Goal: Information Seeking & Learning: Learn about a topic

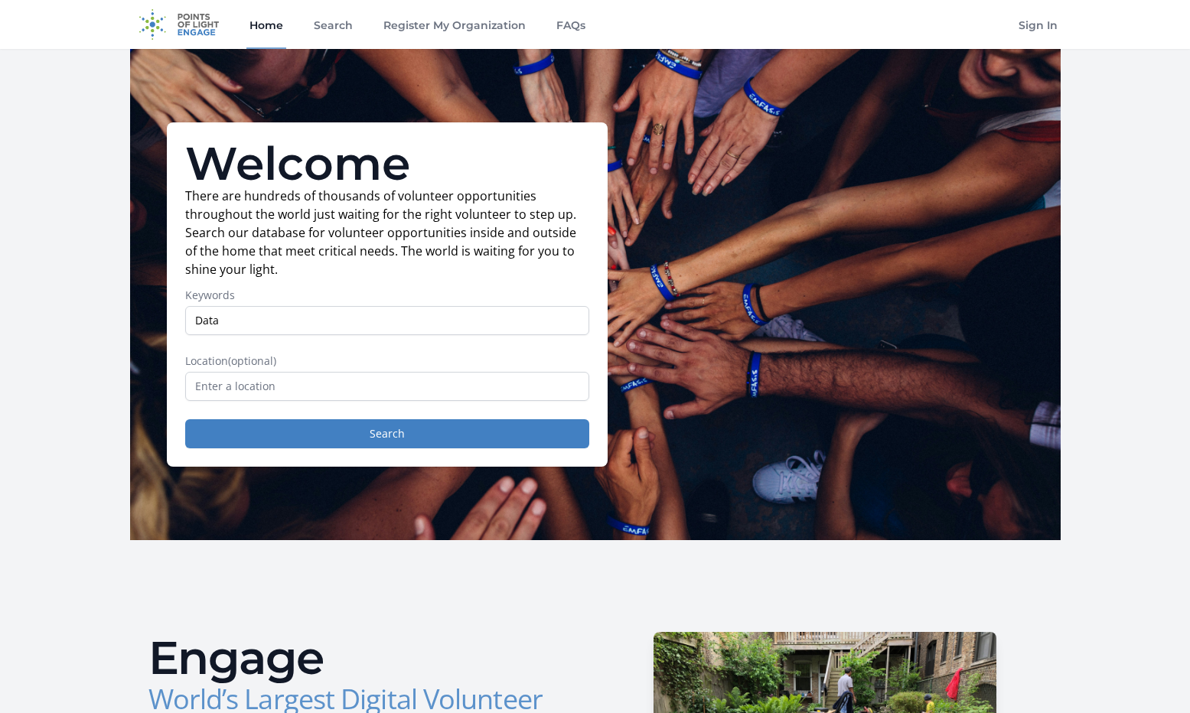
type input "Data"
click at [251, 378] on input "text" at bounding box center [387, 386] width 404 height 29
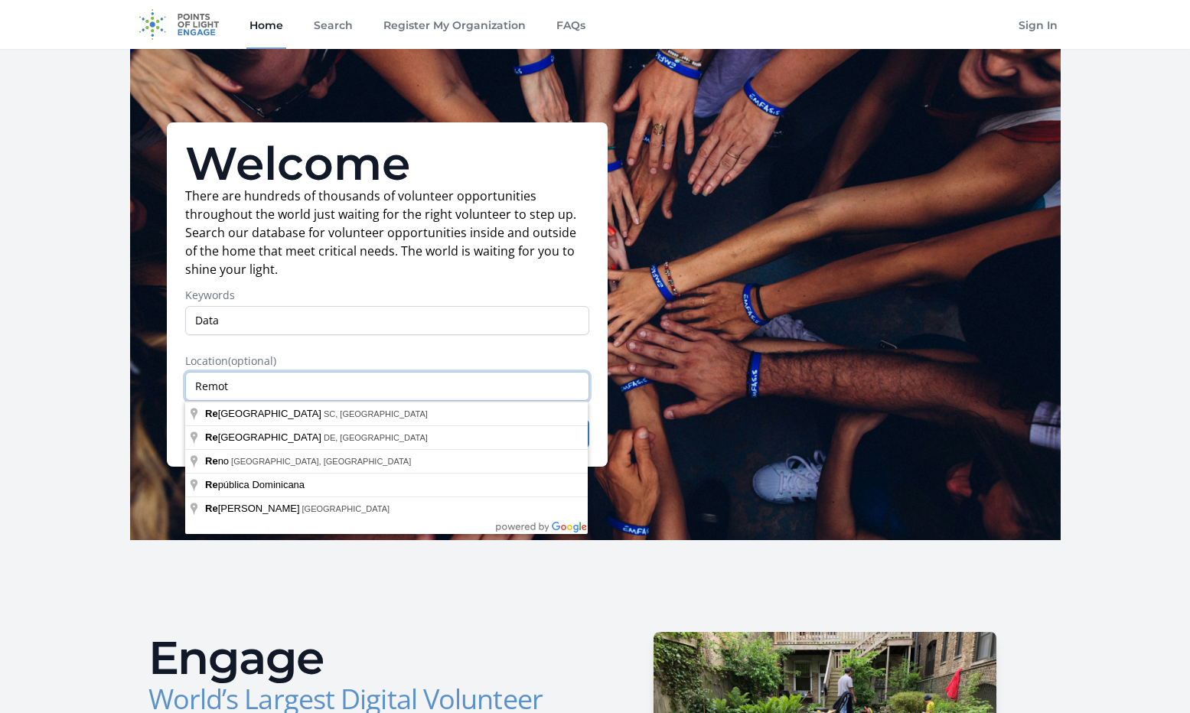
type input "Remote"
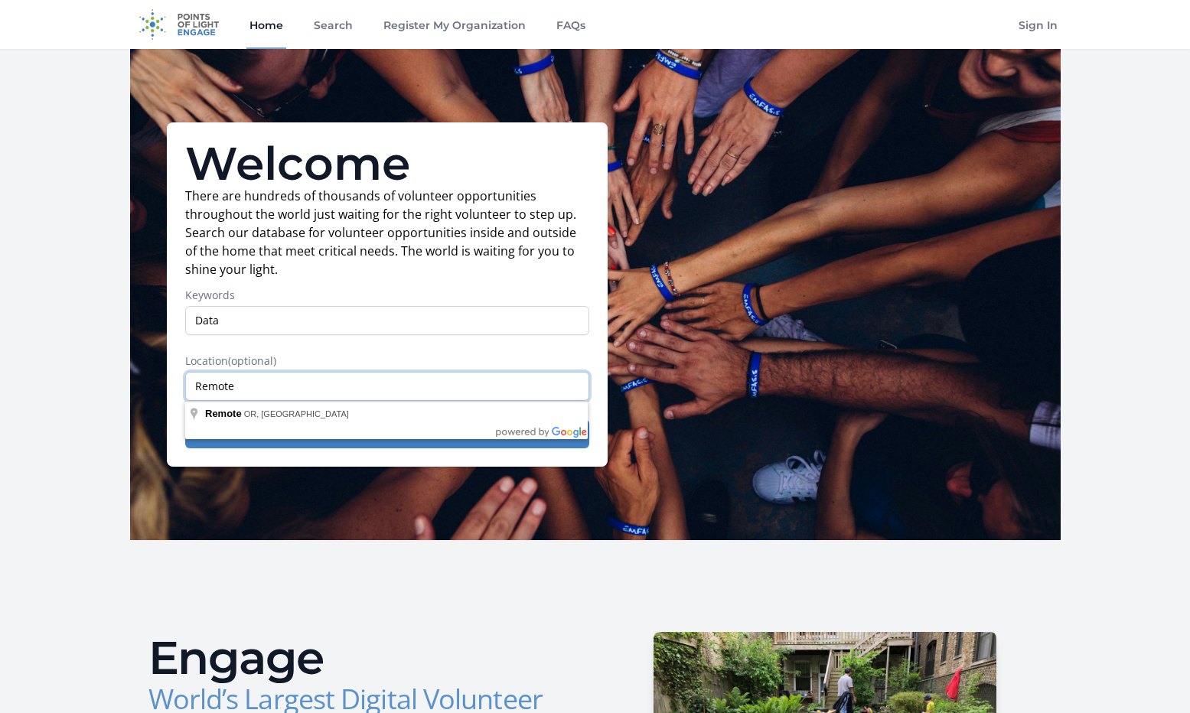
drag, startPoint x: 247, startPoint y: 386, endPoint x: 139, endPoint y: 393, distance: 108.1
click at [139, 393] on div "Welcome There are hundreds of thousands of volunteer opportunities throughout t…" at bounding box center [595, 294] width 931 height 491
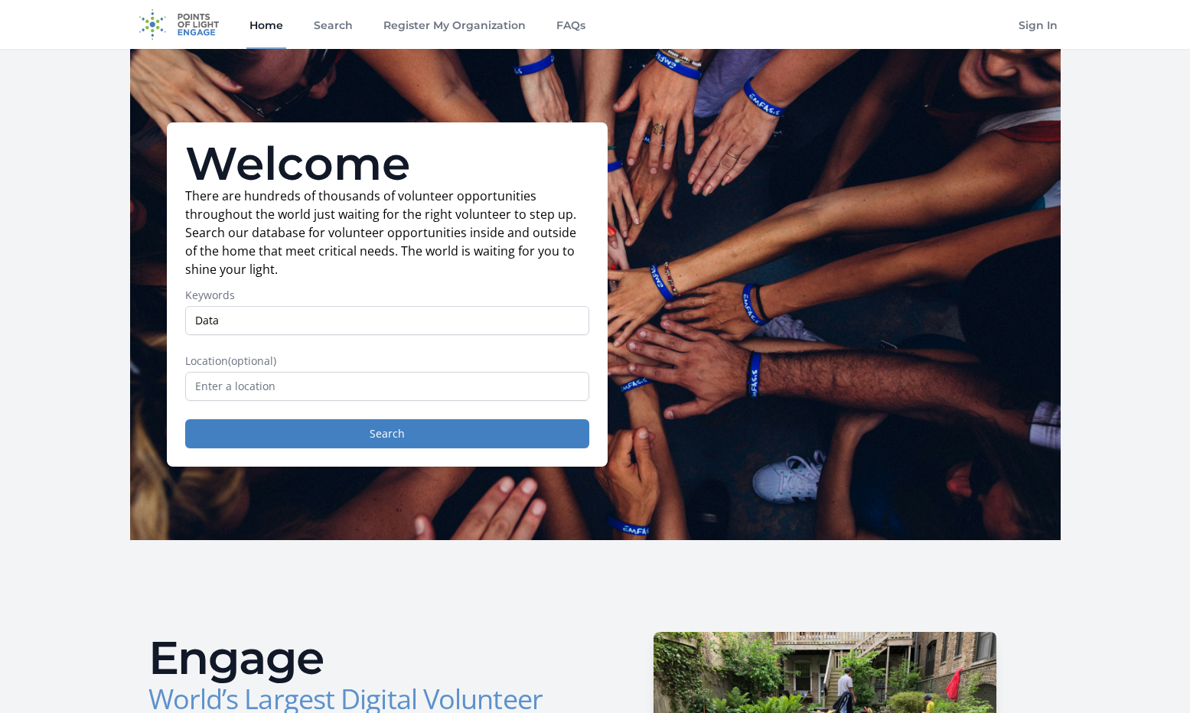
click at [231, 346] on form "Keywords Data Location (optional) Search" at bounding box center [387, 368] width 404 height 161
click at [313, 428] on button "Search" at bounding box center [387, 433] width 404 height 29
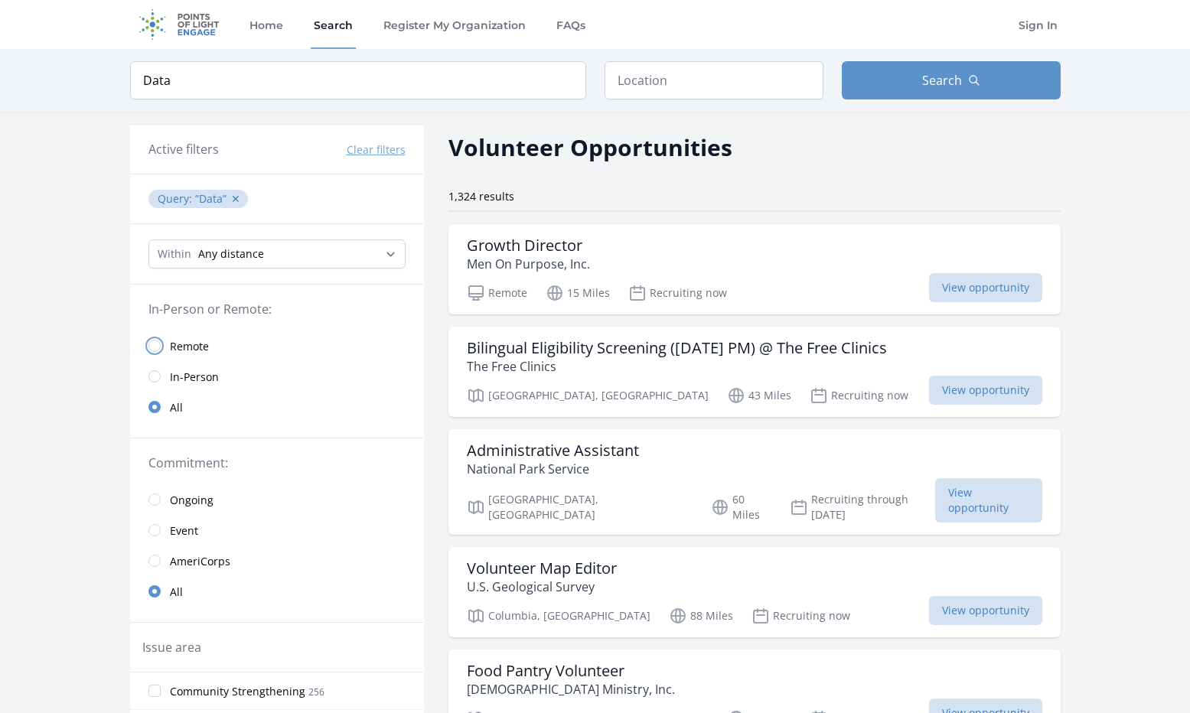
click at [158, 345] on input "radio" at bounding box center [154, 346] width 12 height 12
click at [156, 347] on input "radio" at bounding box center [154, 346] width 12 height 12
click at [181, 345] on span "Remote" at bounding box center [189, 346] width 39 height 15
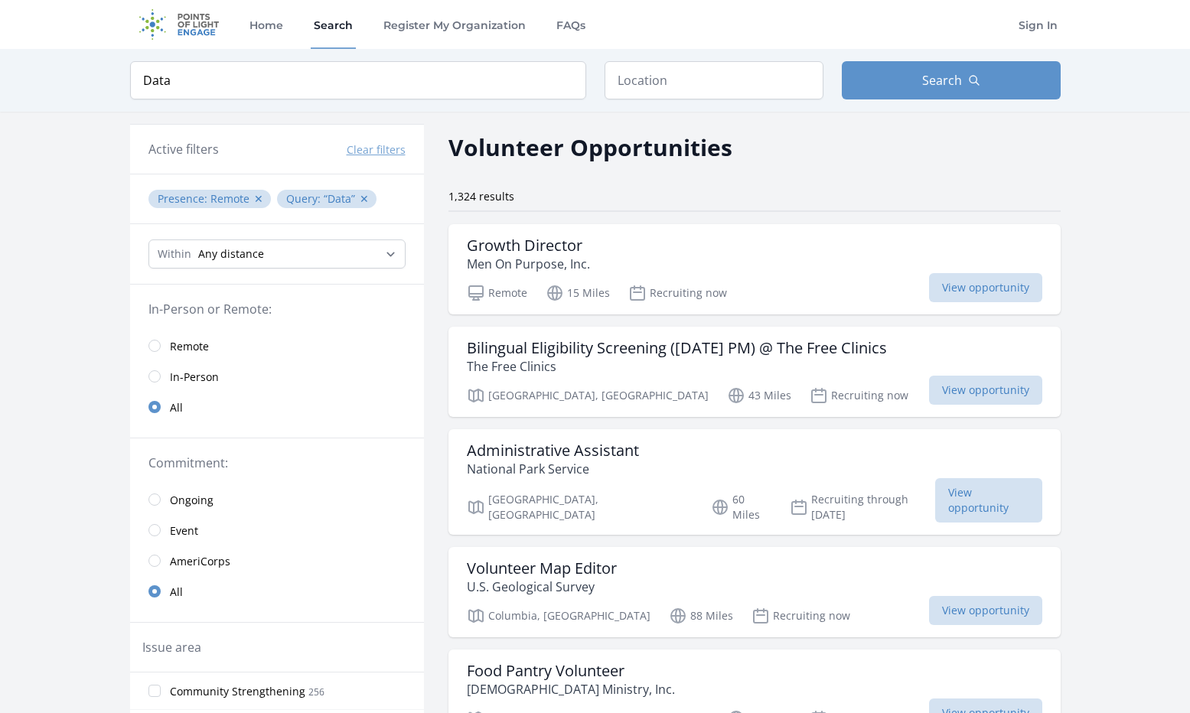
click at [181, 345] on span "Remote" at bounding box center [189, 346] width 39 height 15
click at [184, 534] on span "Event" at bounding box center [184, 530] width 28 height 15
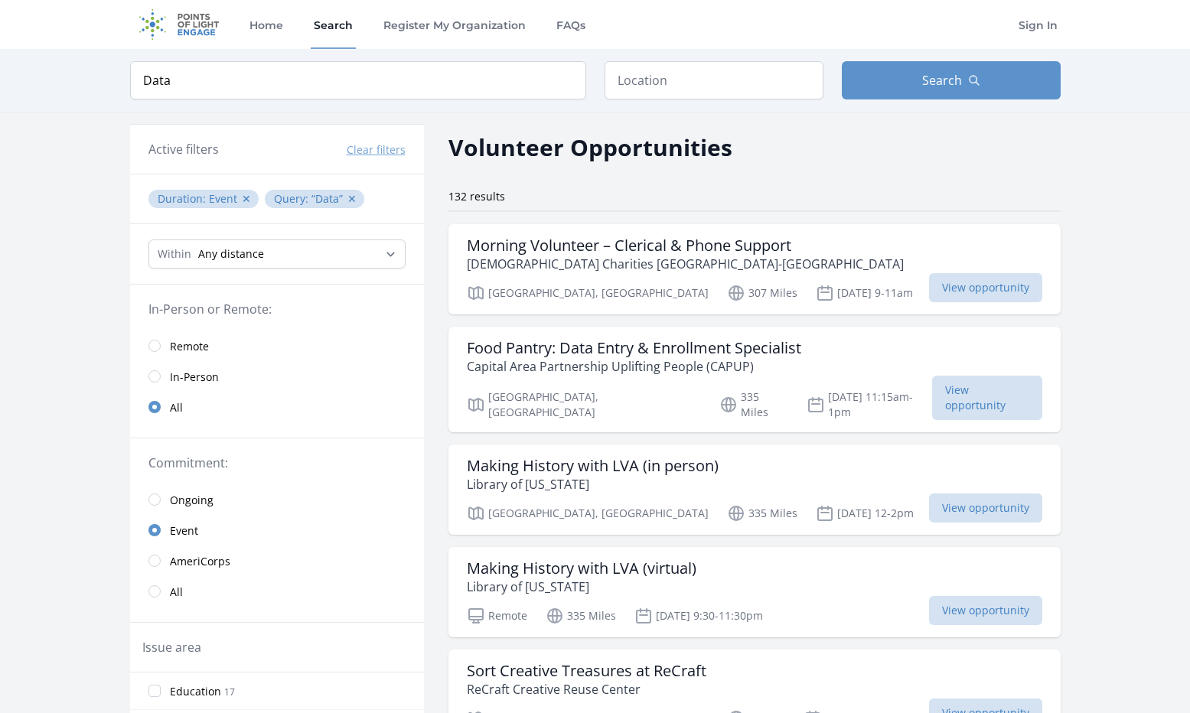
click at [174, 595] on span "All" at bounding box center [176, 592] width 13 height 15
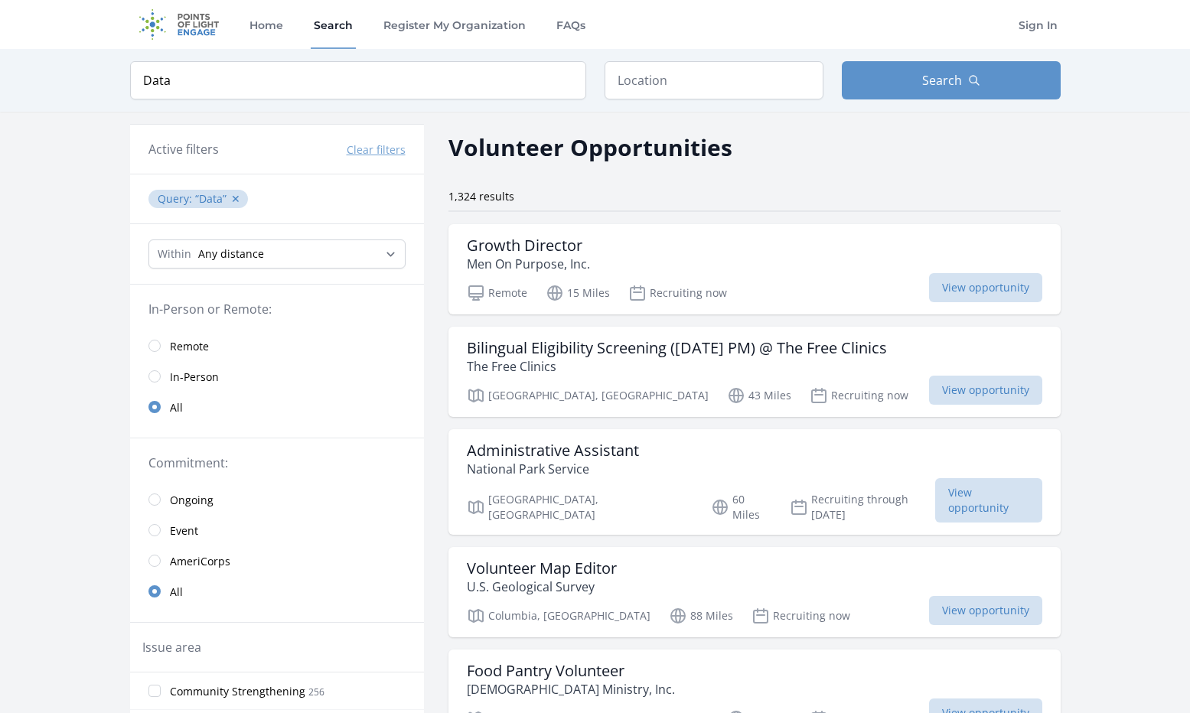
click at [191, 372] on span "In-Person" at bounding box center [194, 377] width 49 height 15
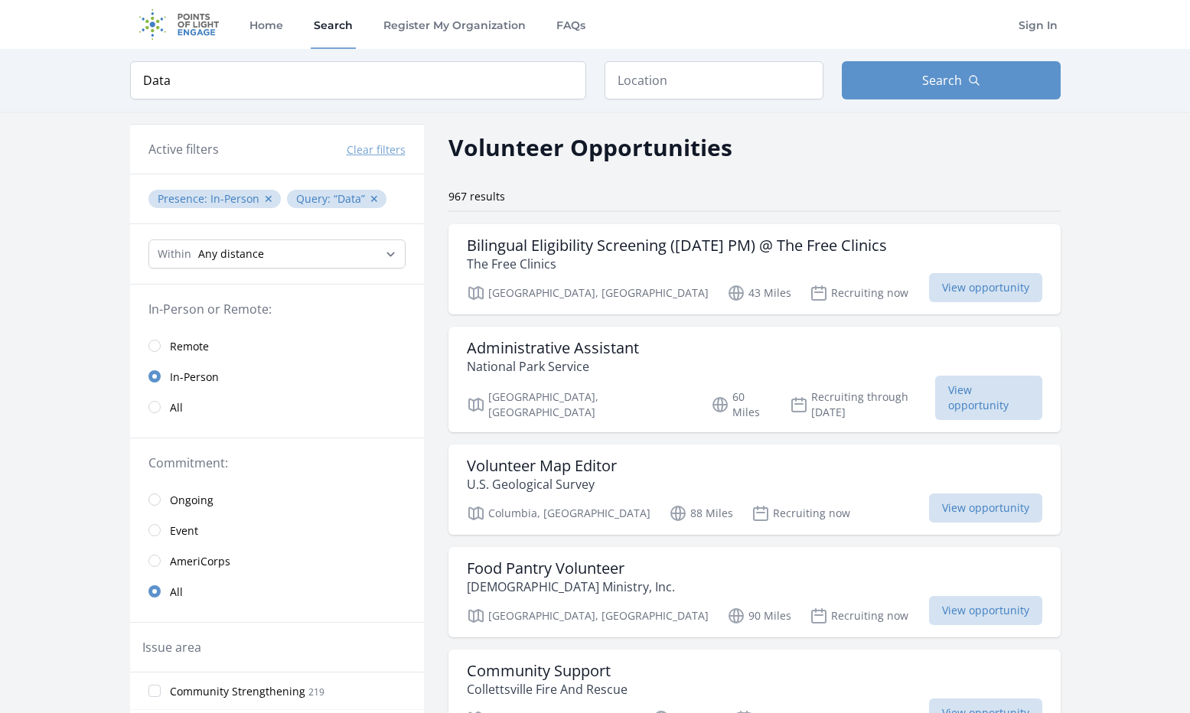
click at [176, 346] on span "Remote" at bounding box center [189, 346] width 39 height 15
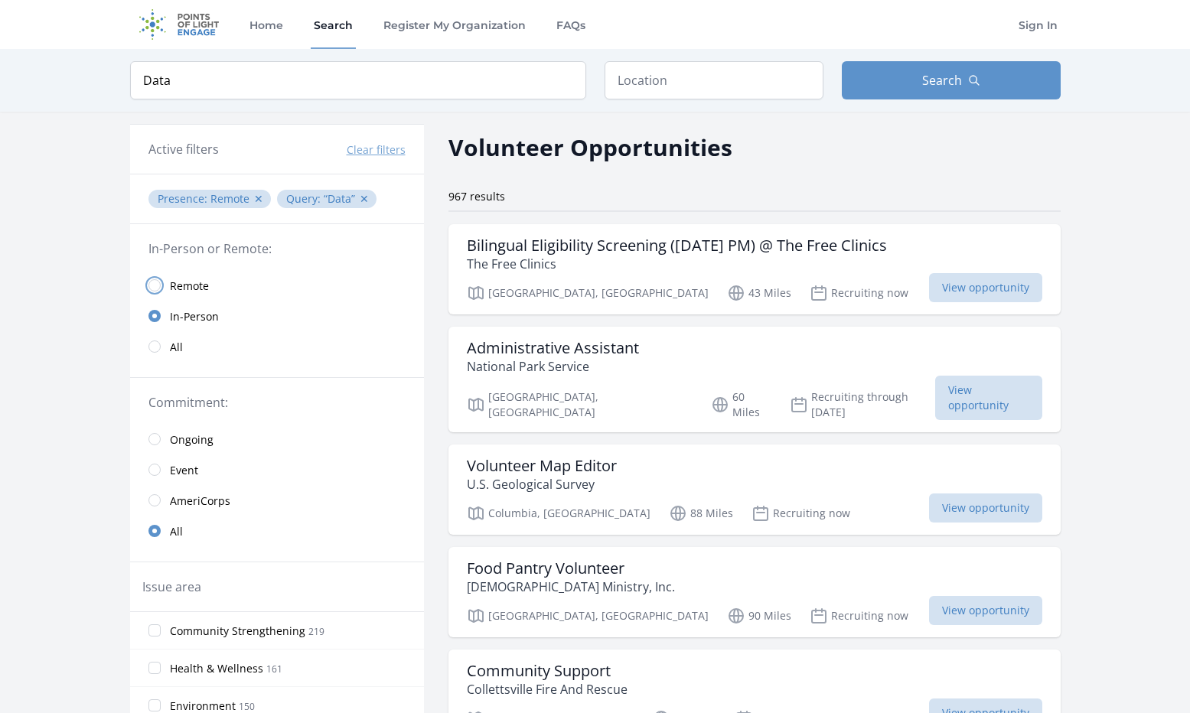
click at [152, 285] on input "radio" at bounding box center [154, 285] width 12 height 12
click at [183, 287] on span "Remote" at bounding box center [189, 286] width 39 height 15
click at [151, 348] on input "radio" at bounding box center [154, 347] width 12 height 12
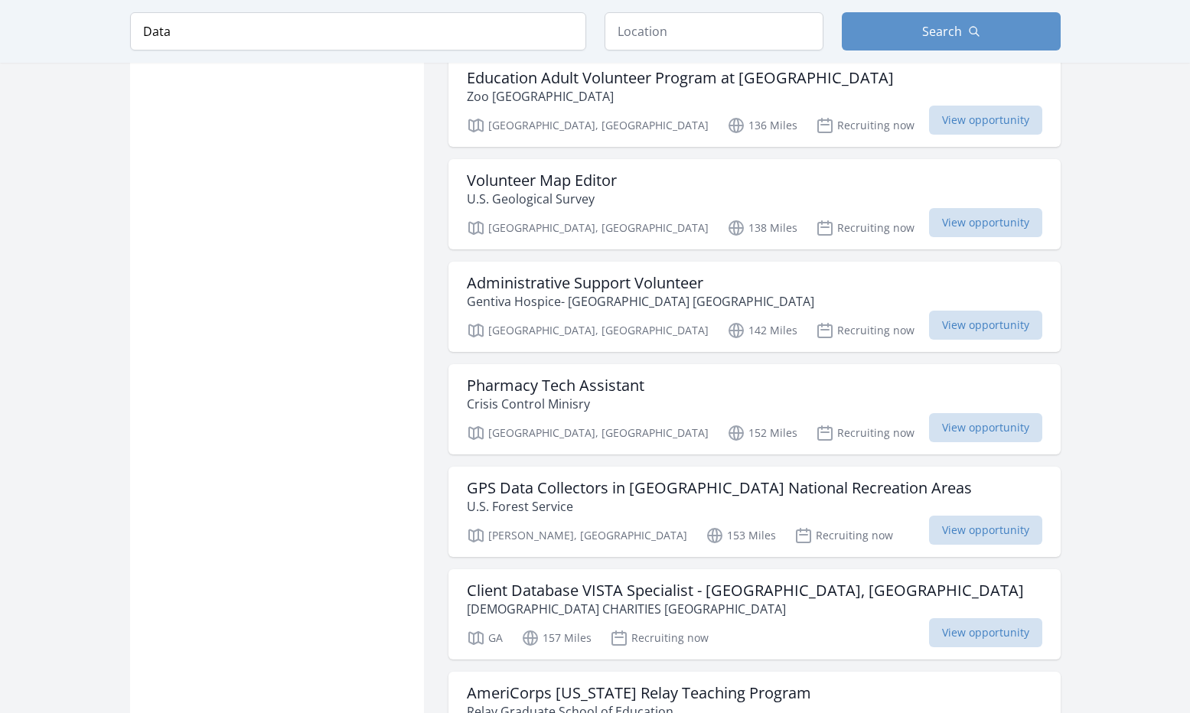
scroll to position [1607, 0]
